Goal: Information Seeking & Learning: Learn about a topic

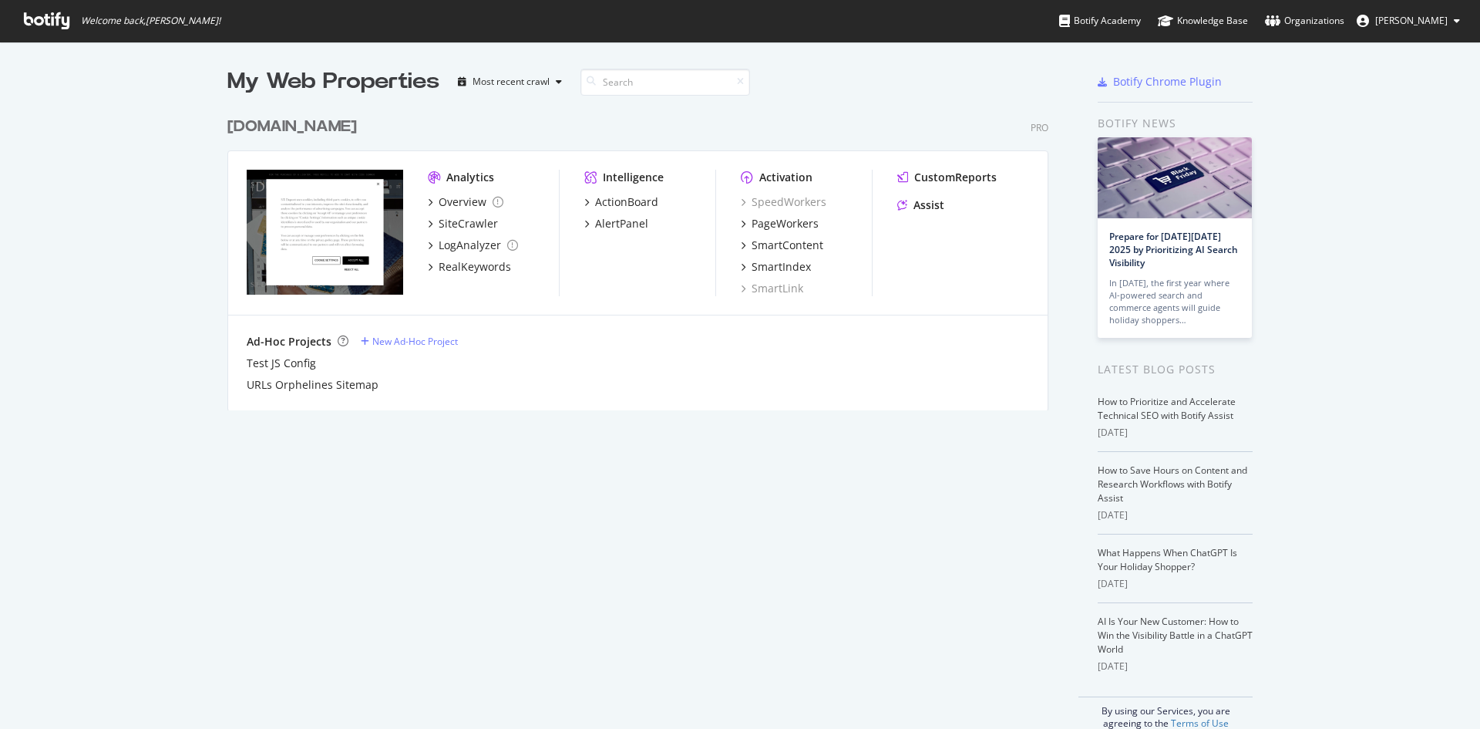
scroll to position [717, 1457]
click at [789, 225] on div "PageWorkers" at bounding box center [785, 223] width 67 height 15
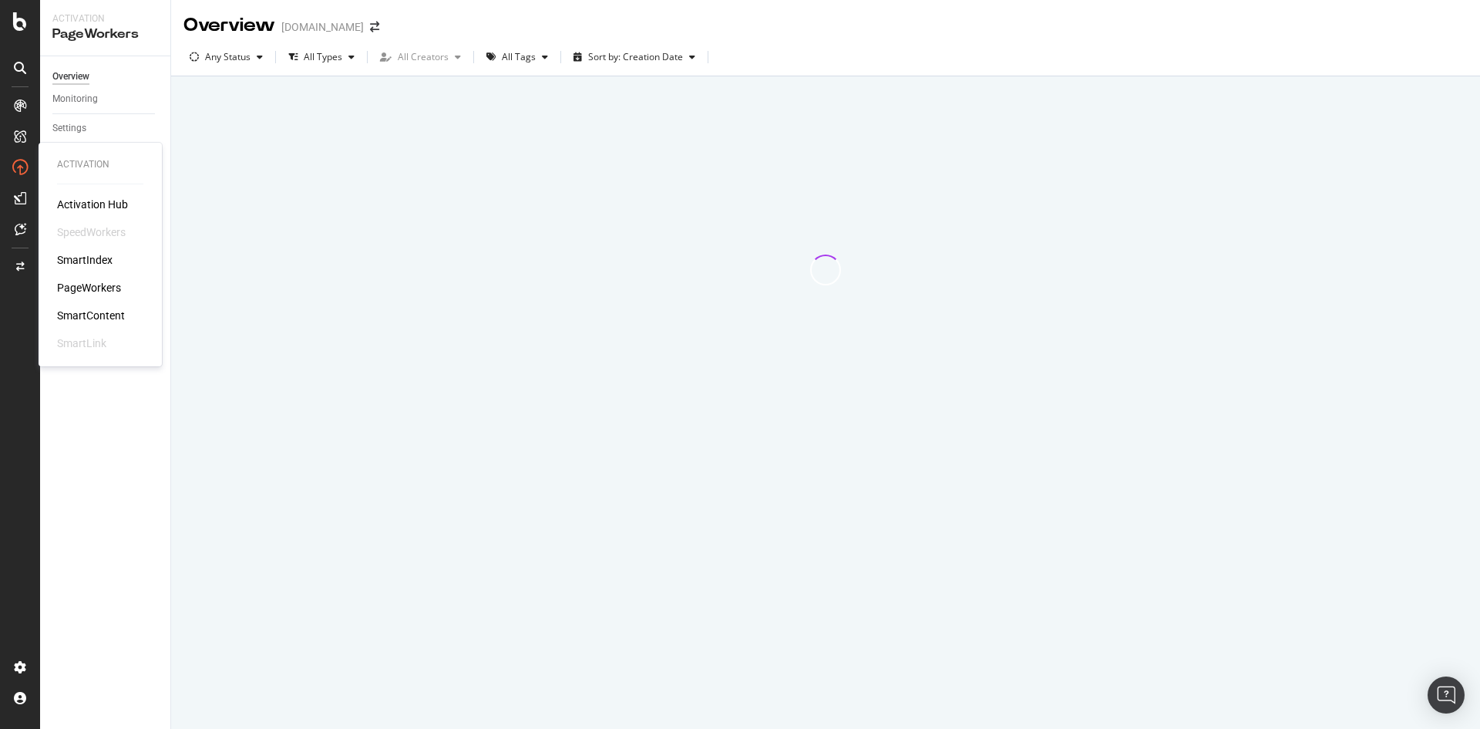
click at [93, 293] on div "PageWorkers" at bounding box center [89, 287] width 64 height 15
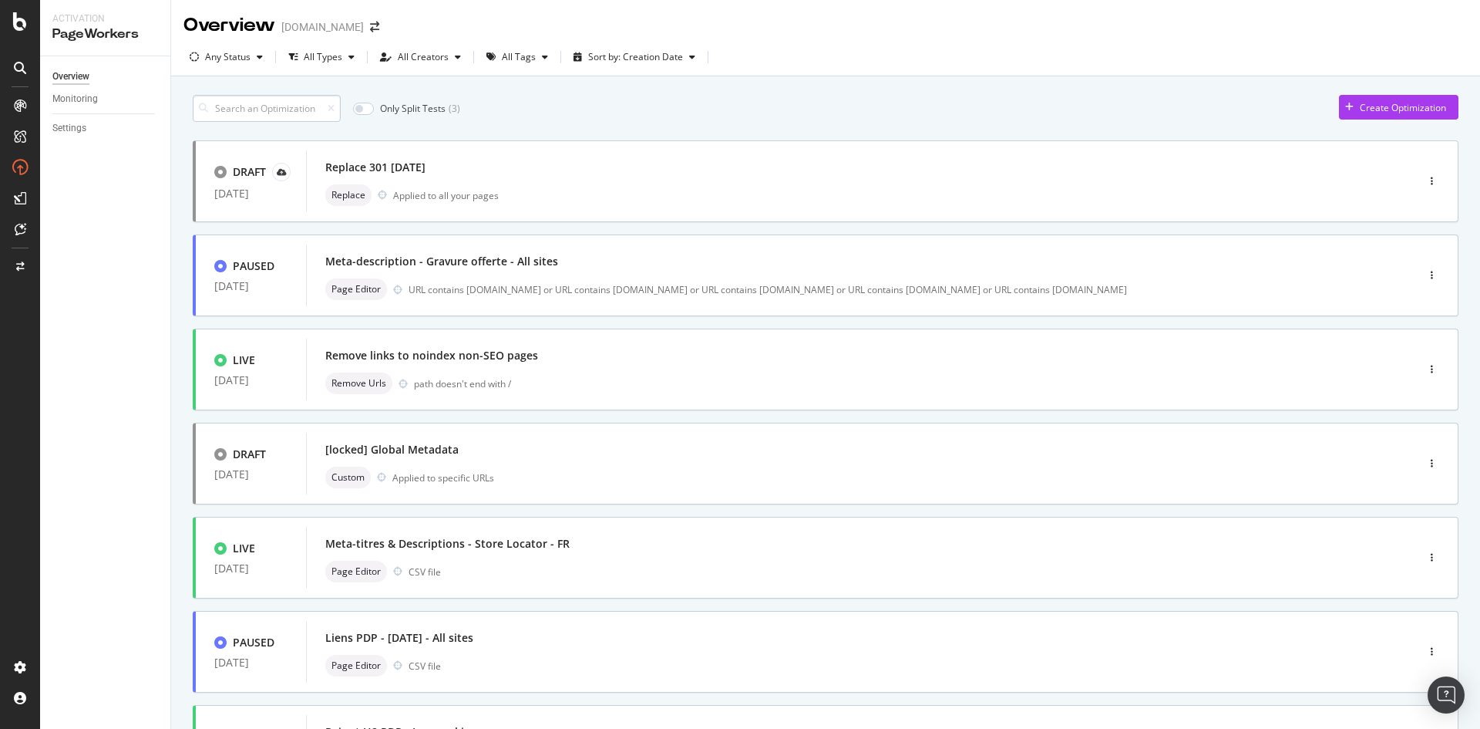
click at [284, 116] on input at bounding box center [267, 108] width 148 height 27
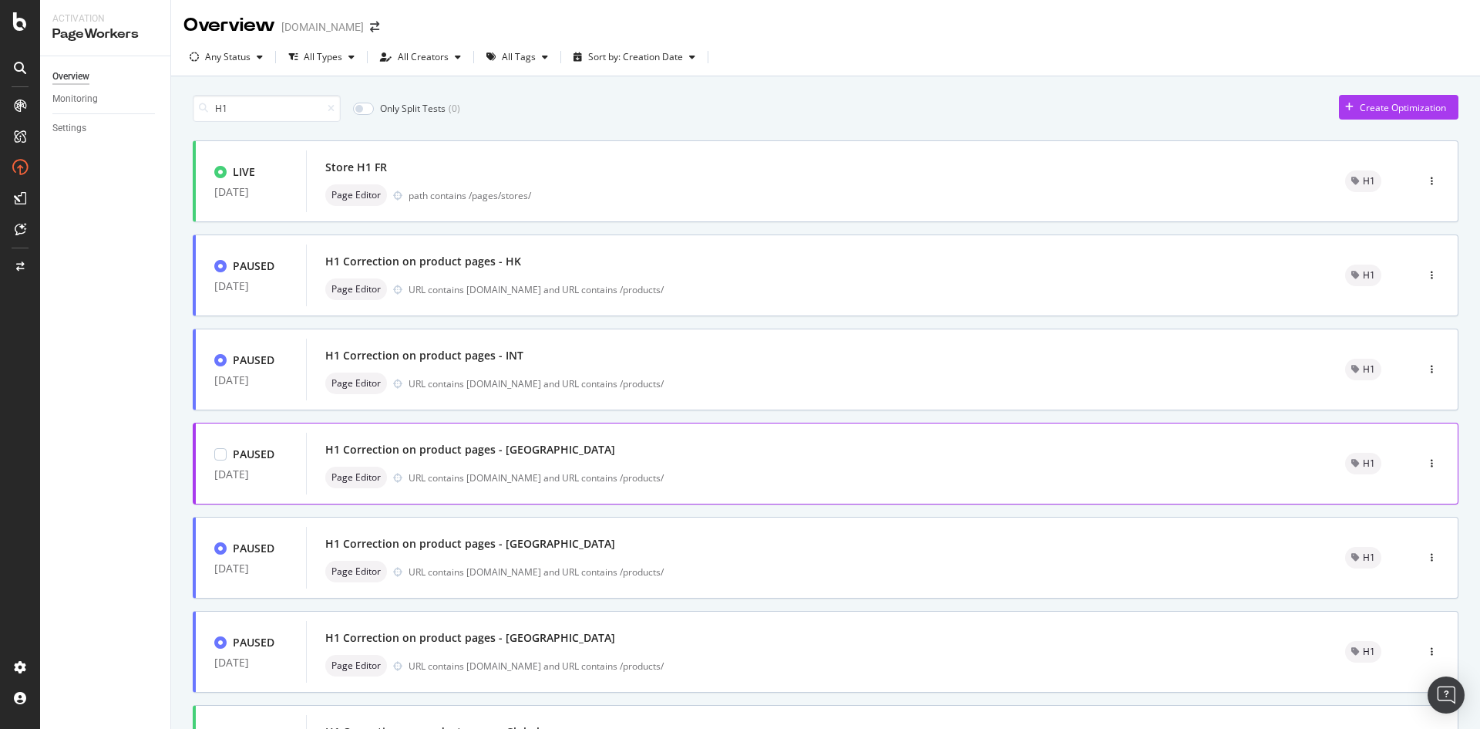
click at [626, 458] on div "H1 Correction on product pages - [GEOGRAPHIC_DATA]" at bounding box center [816, 450] width 983 height 22
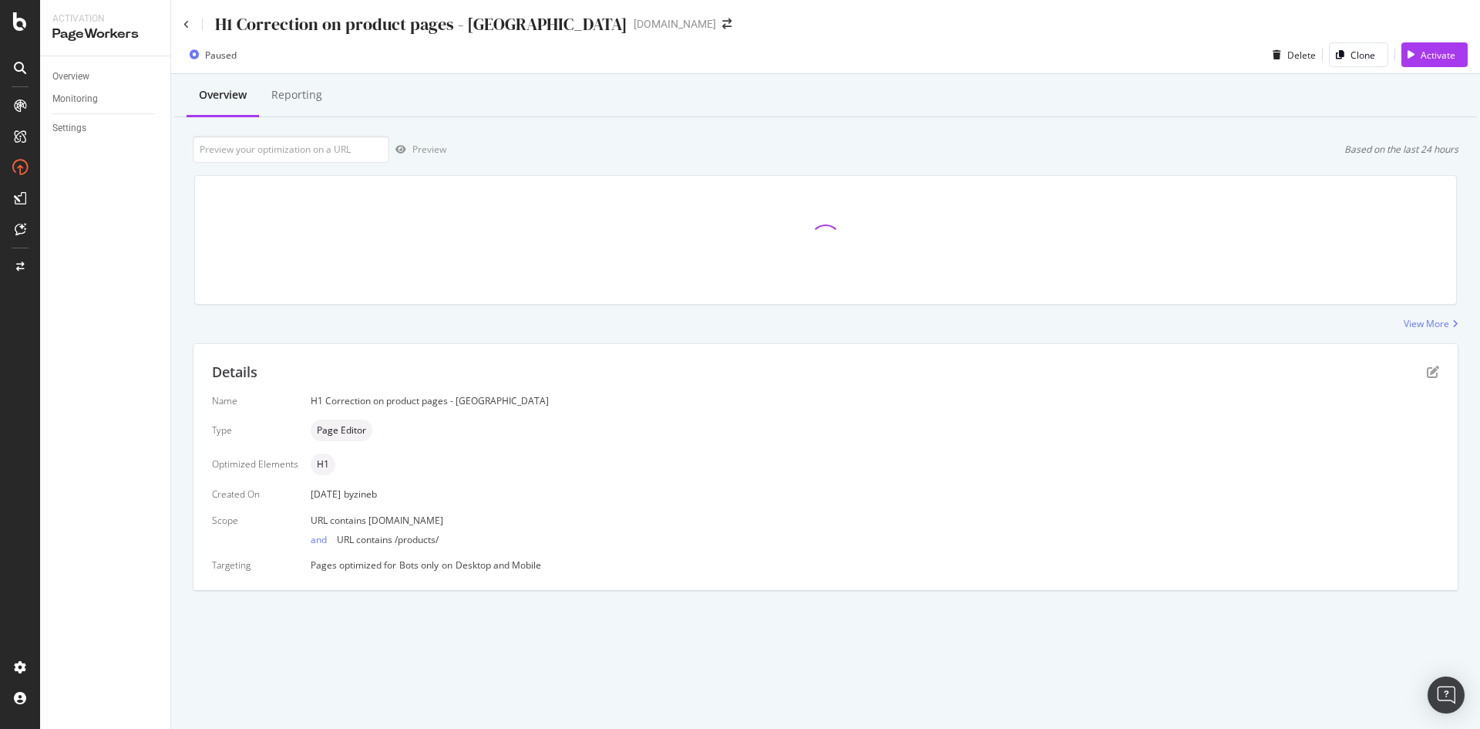
click at [192, 22] on div "H1 Correction on product pages - [GEOGRAPHIC_DATA]" at bounding box center [405, 24] width 444 height 24
click at [186, 22] on icon at bounding box center [186, 24] width 6 height 9
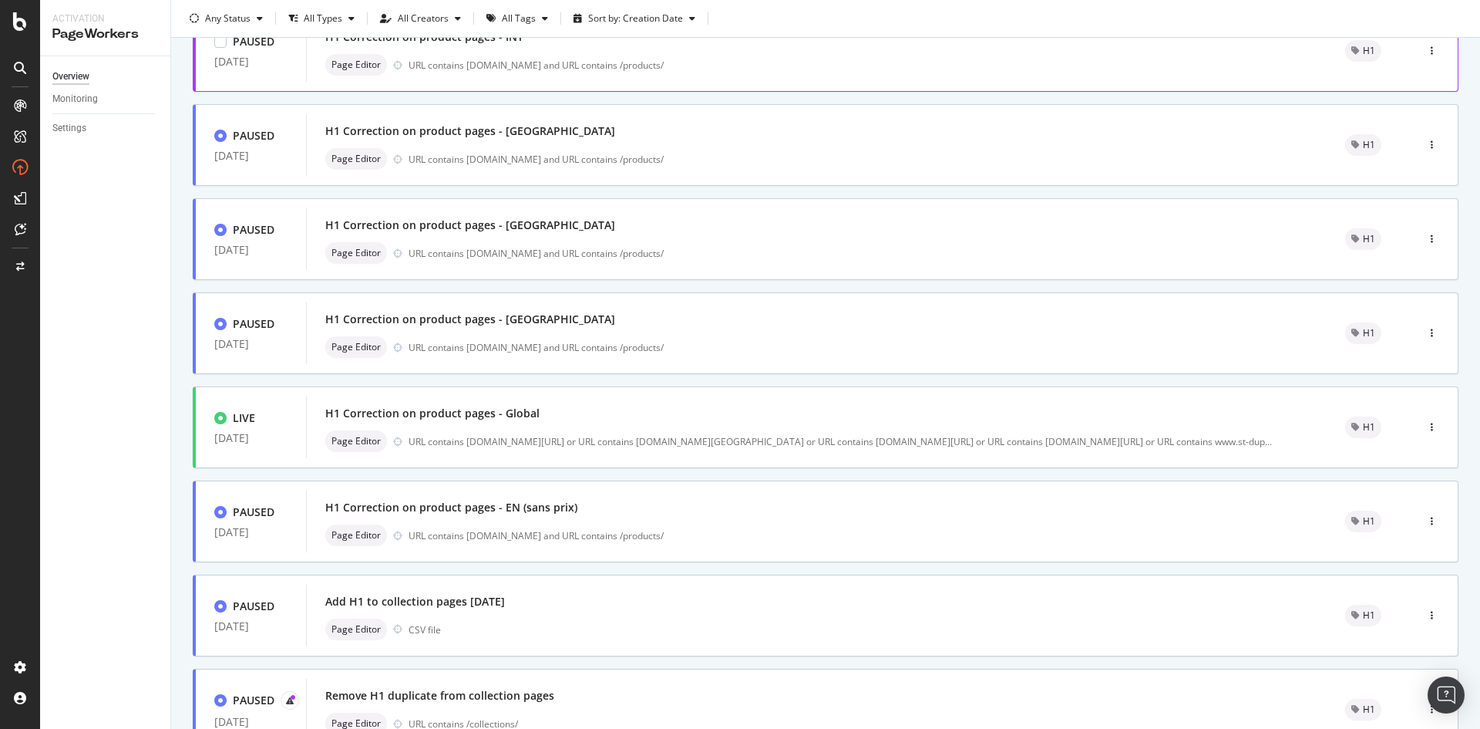
scroll to position [385, 0]
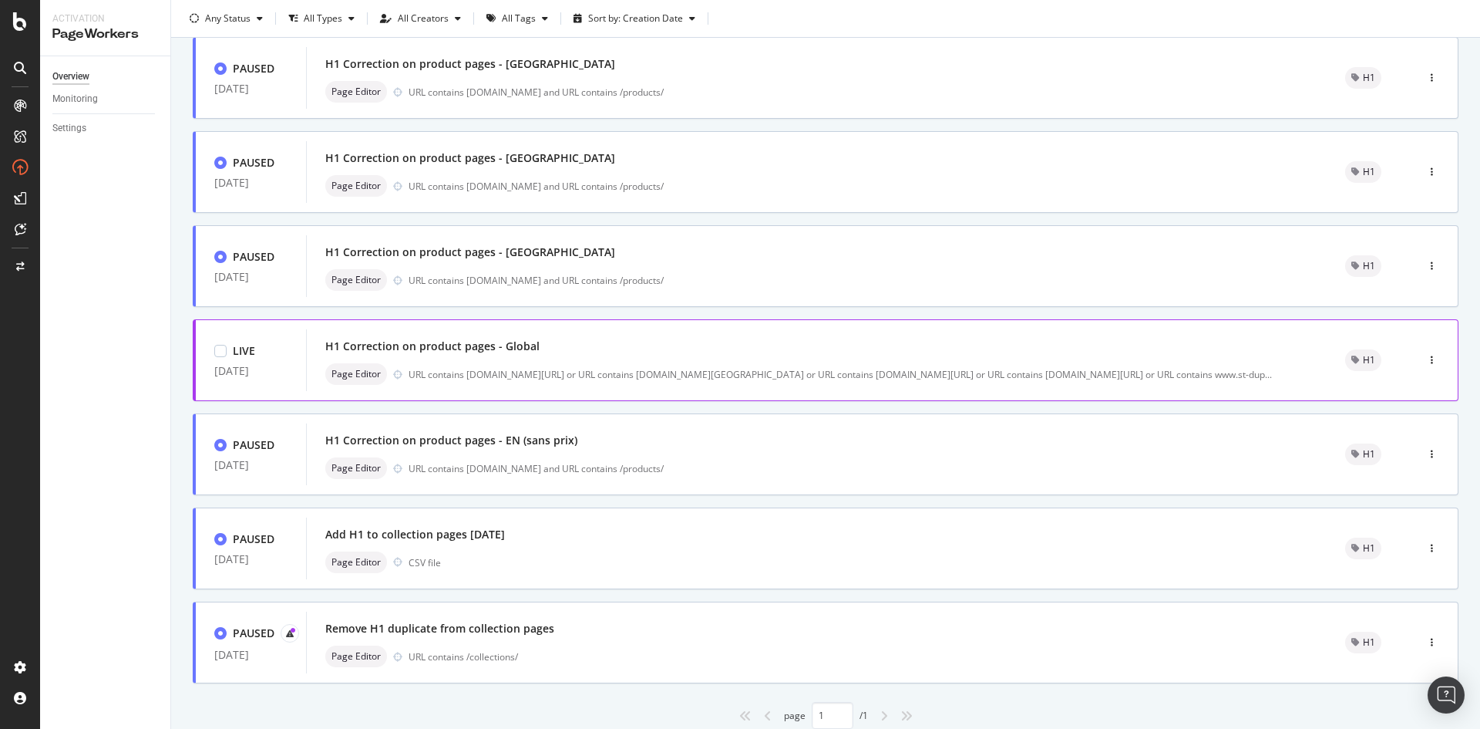
click at [599, 365] on div "Page Editor URL contains [DOMAIN_NAME][URL] or URL contains [DOMAIN_NAME][GEOGR…" at bounding box center [816, 374] width 983 height 22
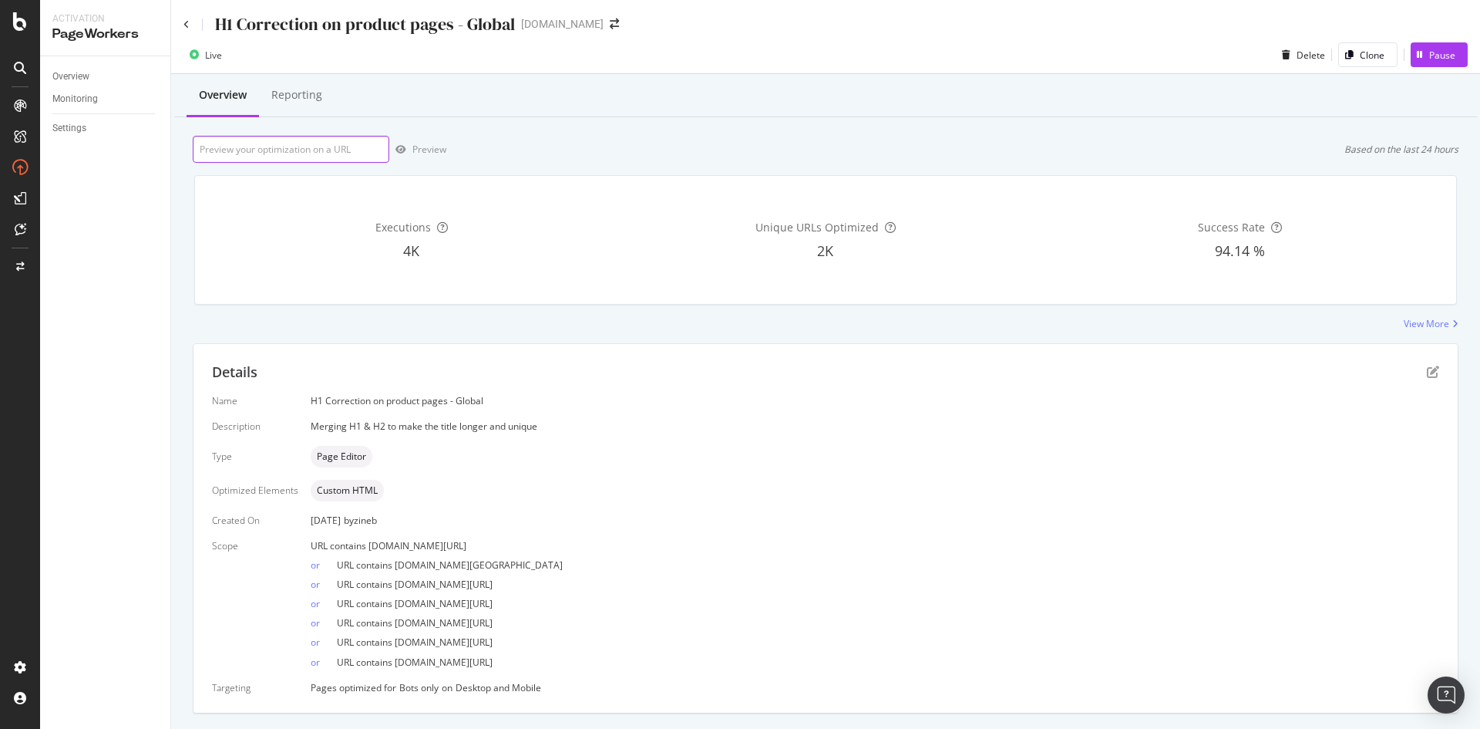
click at [362, 152] on input "url" at bounding box center [291, 149] width 197 height 27
